Goal: Information Seeking & Learning: Check status

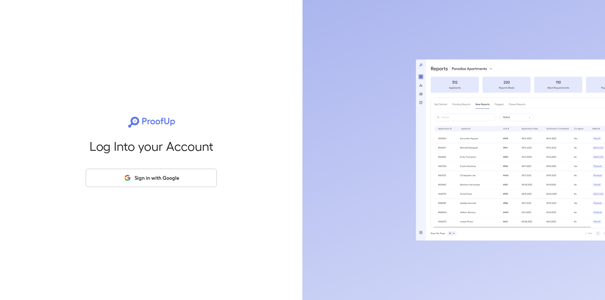
click at [167, 177] on button "Sign in with Google" at bounding box center [151, 178] width 131 height 18
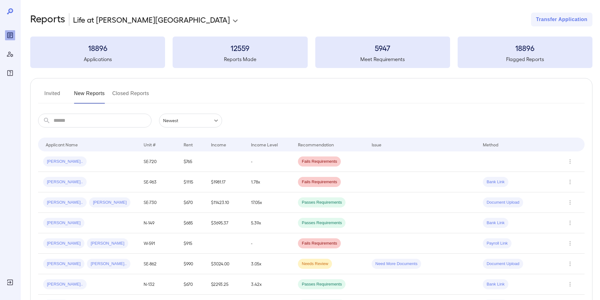
click at [52, 93] on button "Invited" at bounding box center [52, 96] width 28 height 15
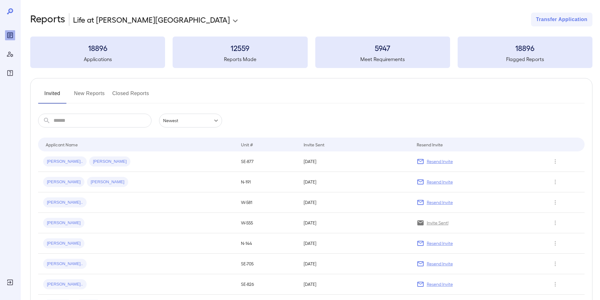
click at [66, 121] on input "text" at bounding box center [103, 121] width 98 height 14
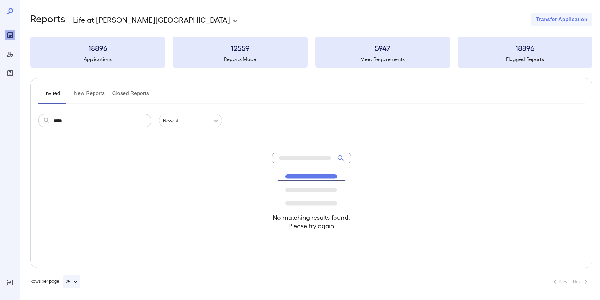
type input "*****"
click at [69, 123] on input "*****" at bounding box center [103, 121] width 98 height 14
click at [93, 95] on button "New Reports" at bounding box center [89, 96] width 31 height 15
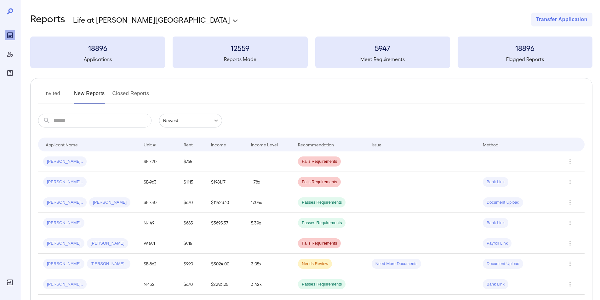
click at [78, 118] on input "text" at bounding box center [103, 121] width 98 height 14
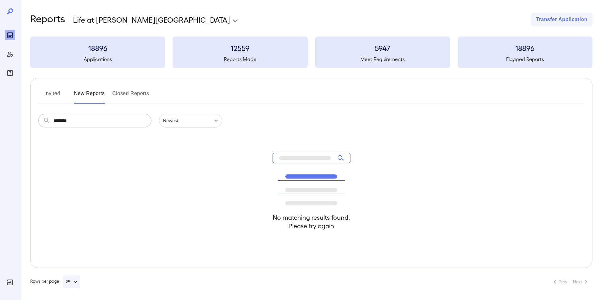
type input "********"
click at [77, 122] on input "********" at bounding box center [103, 121] width 98 height 14
click at [54, 94] on button "Invited" at bounding box center [52, 96] width 28 height 15
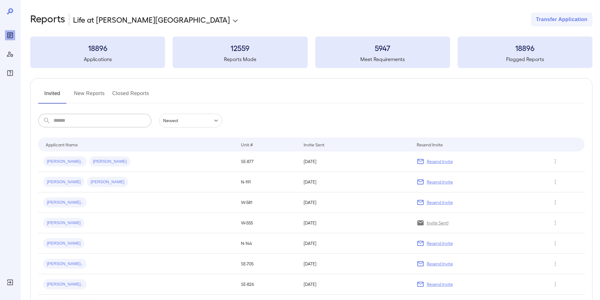
click at [61, 120] on input "text" at bounding box center [103, 121] width 98 height 14
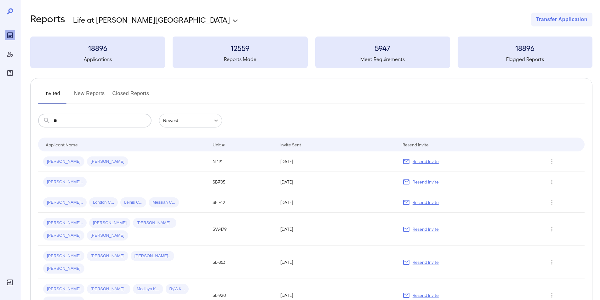
type input "*"
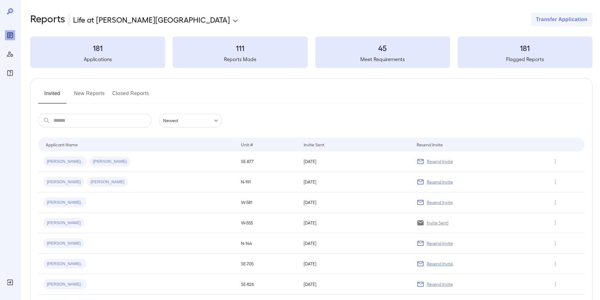
click at [65, 123] on input "text" at bounding box center [103, 121] width 98 height 14
click at [89, 94] on button "New Reports" at bounding box center [89, 96] width 31 height 15
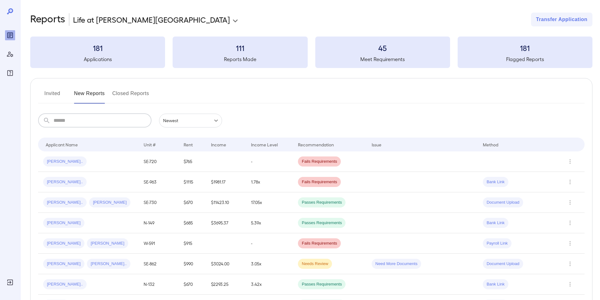
click at [66, 121] on input "text" at bounding box center [103, 121] width 98 height 14
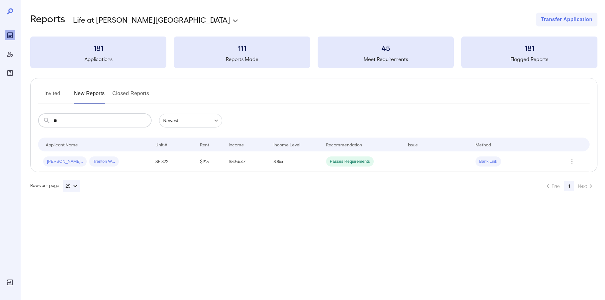
type input "*"
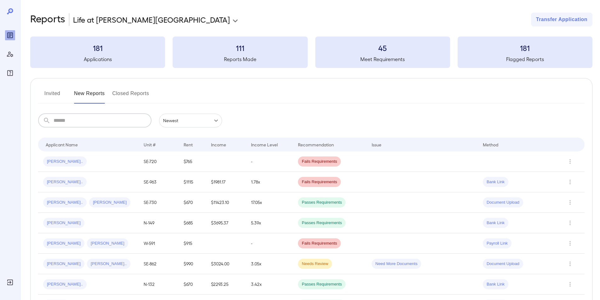
click at [48, 92] on button "Invited" at bounding box center [52, 96] width 28 height 15
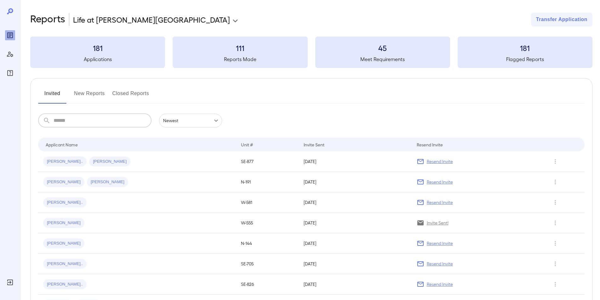
click at [55, 121] on input "text" at bounding box center [103, 121] width 98 height 14
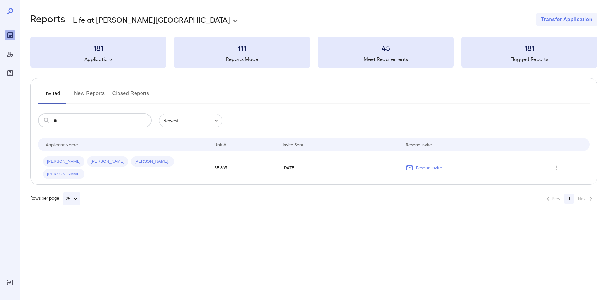
type input "*"
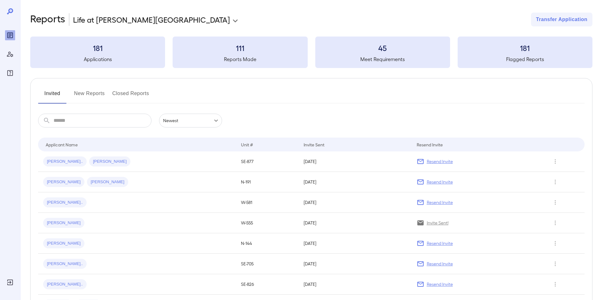
click at [59, 122] on input "text" at bounding box center [103, 121] width 98 height 14
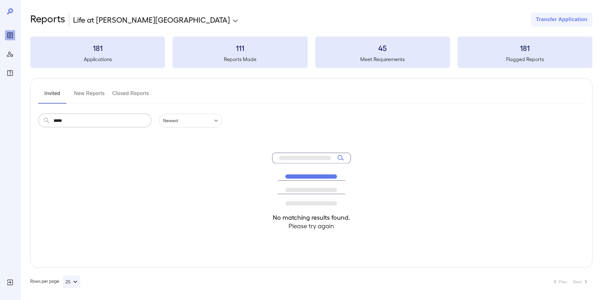
type input "*****"
click at [91, 90] on button "New Reports" at bounding box center [89, 96] width 31 height 15
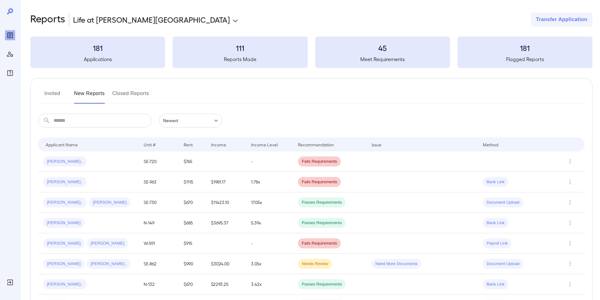
click at [79, 122] on input "text" at bounding box center [103, 121] width 98 height 14
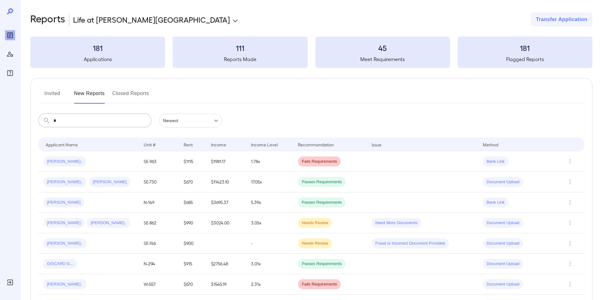
type input "*****"
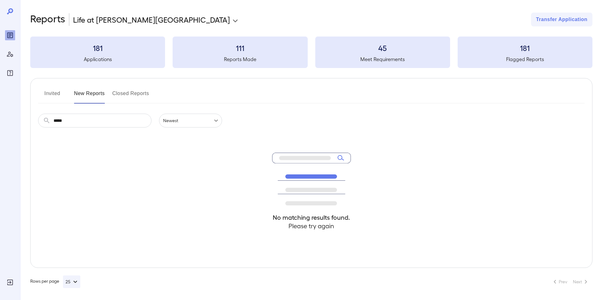
click at [52, 94] on button "Invited" at bounding box center [52, 96] width 28 height 15
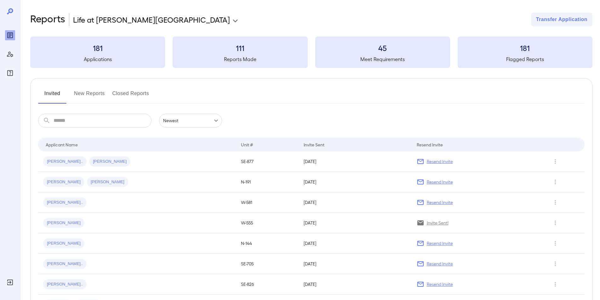
drag, startPoint x: 92, startPoint y: 94, endPoint x: 91, endPoint y: 83, distance: 11.4
click at [92, 94] on button "New Reports" at bounding box center [89, 96] width 31 height 15
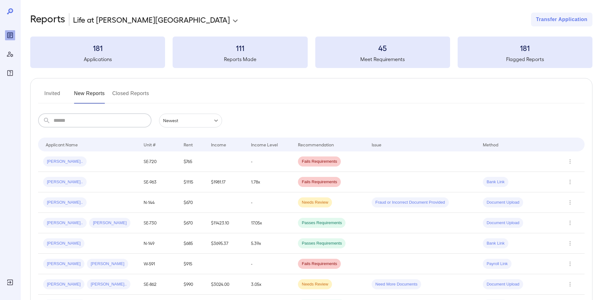
click at [56, 122] on input "text" at bounding box center [103, 121] width 98 height 14
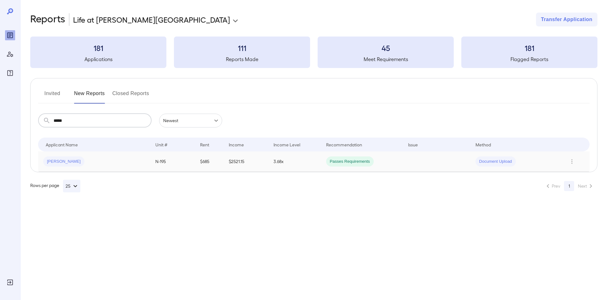
type input "*****"
click at [55, 159] on span "Naomi G..." at bounding box center [63, 162] width 41 height 6
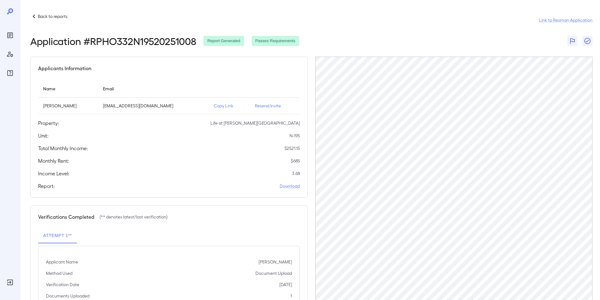
click at [52, 16] on p "Back to reports" at bounding box center [53, 16] width 30 height 6
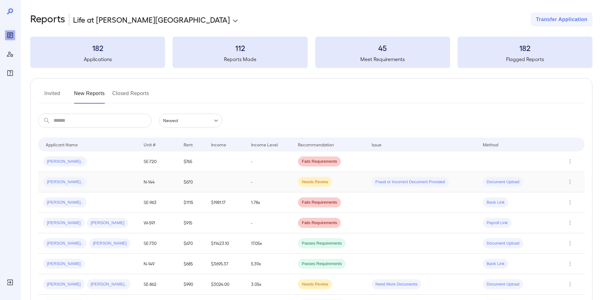
click at [62, 179] on div "Shatanya S..." at bounding box center [64, 182] width 43 height 10
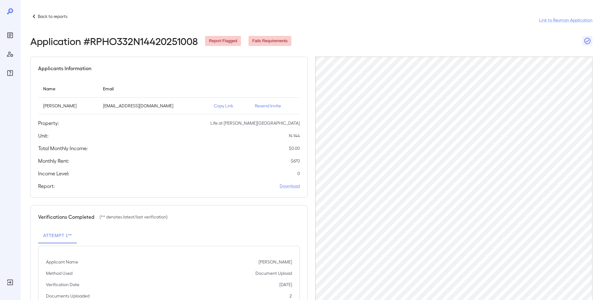
click at [41, 18] on p "Back to reports" at bounding box center [53, 16] width 30 height 6
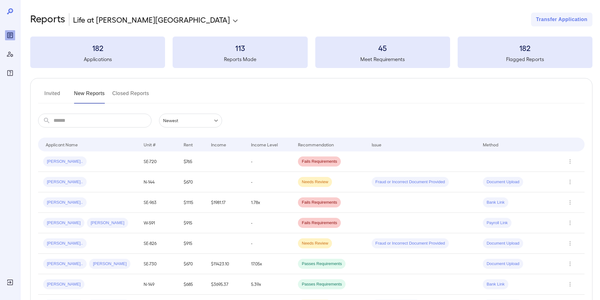
click at [60, 122] on input "text" at bounding box center [103, 121] width 98 height 14
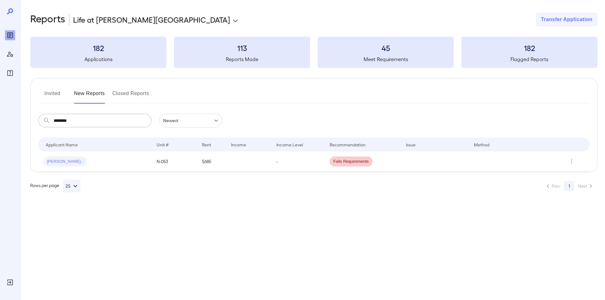
type input "********"
click at [65, 161] on span "Fletcher E..." at bounding box center [64, 162] width 43 height 6
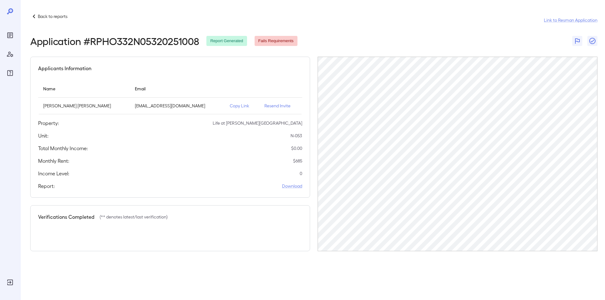
click at [45, 16] on p "Back to reports" at bounding box center [53, 16] width 30 height 6
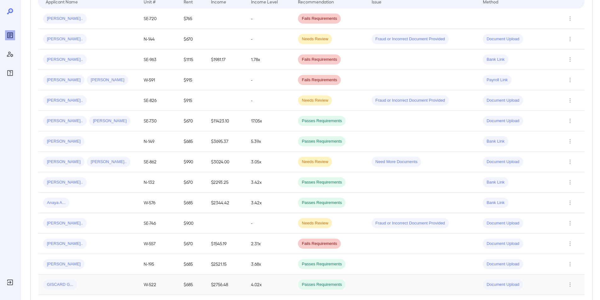
scroll to position [158, 0]
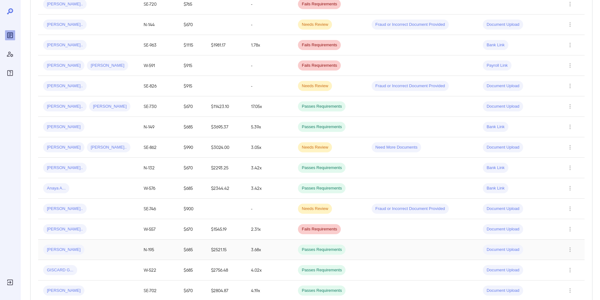
click at [56, 250] on span "Naomi G..." at bounding box center [63, 250] width 41 height 6
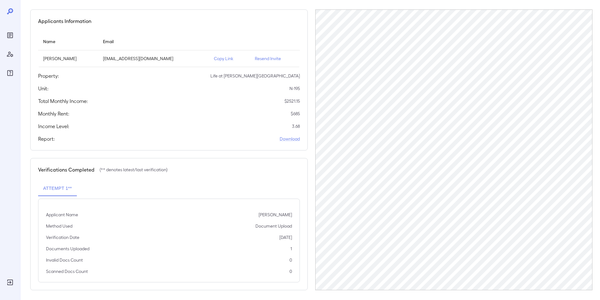
scroll to position [50, 0]
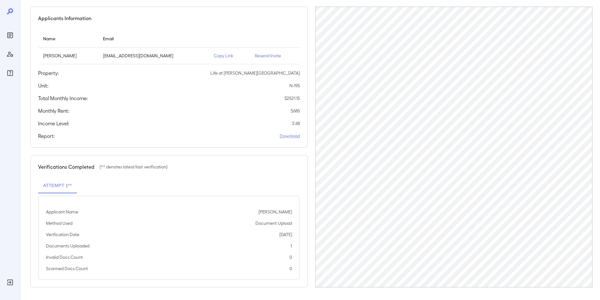
click at [141, 76] on div "Property: Life at [PERSON_NAME][GEOGRAPHIC_DATA]" at bounding box center [169, 73] width 262 height 8
